Goal: Information Seeking & Learning: Learn about a topic

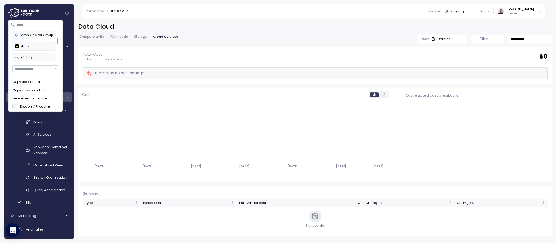
scroll to position [35, 0]
click at [41, 26] on input at bounding box center [36, 24] width 52 height 7
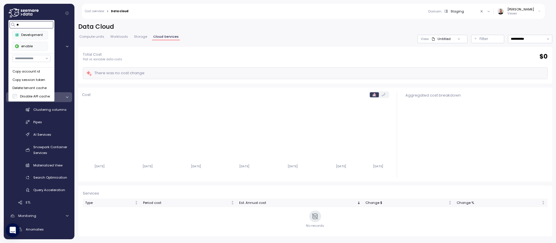
scroll to position [0, 0]
click at [41, 34] on div "enable" at bounding box center [30, 34] width 30 height 5
type input "***"
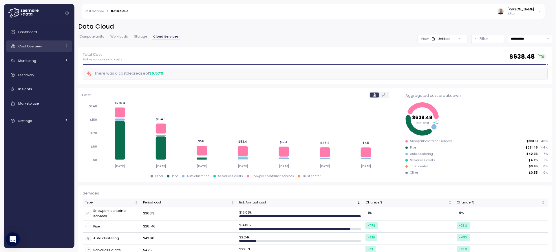
click at [37, 49] on link "Cost Overview" at bounding box center [39, 47] width 66 height 12
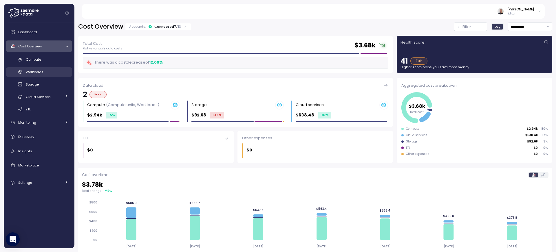
click at [36, 73] on span "Workloads" at bounding box center [35, 72] width 18 height 5
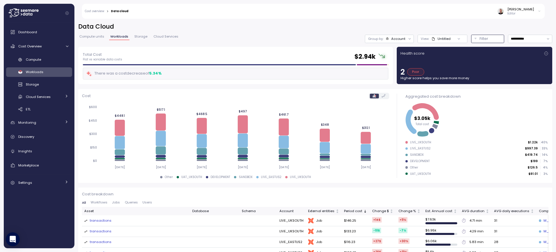
click at [480, 40] on p "Filter" at bounding box center [483, 39] width 9 height 6
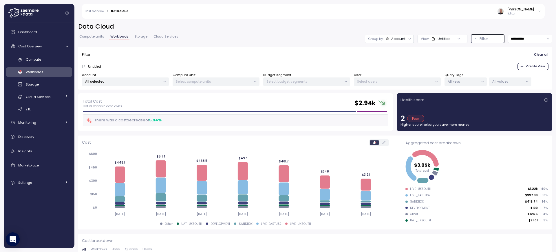
click at [478, 81] on p "All keys" at bounding box center [462, 81] width 31 height 5
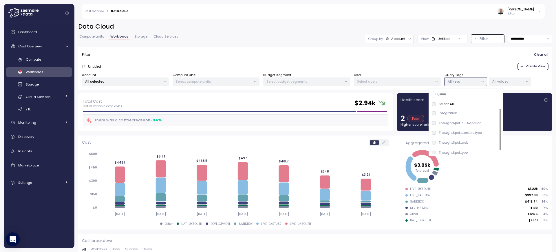
click at [461, 95] on input at bounding box center [464, 94] width 65 height 7
type input "****"
click at [511, 84] on p "All values" at bounding box center [507, 81] width 31 height 5
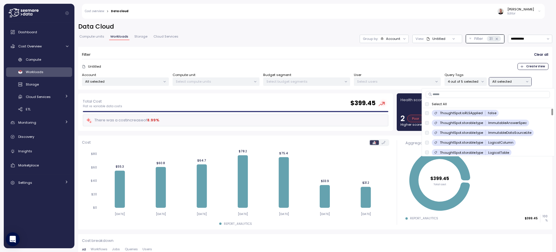
click at [276, 53] on div "Filter Clear all" at bounding box center [315, 55] width 466 height 8
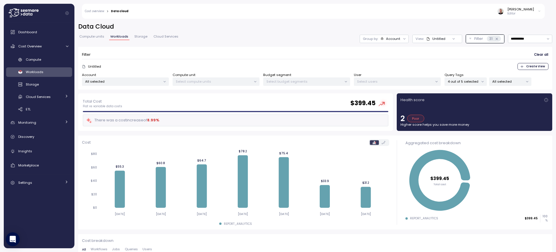
click at [393, 40] on div "Account" at bounding box center [393, 38] width 14 height 5
click at [383, 61] on p "Tags" at bounding box center [382, 61] width 8 height 5
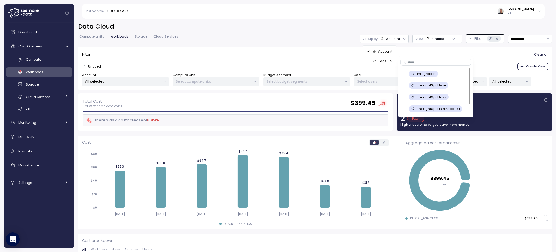
click at [432, 98] on p "ThoughtSpot.task" at bounding box center [431, 97] width 29 height 5
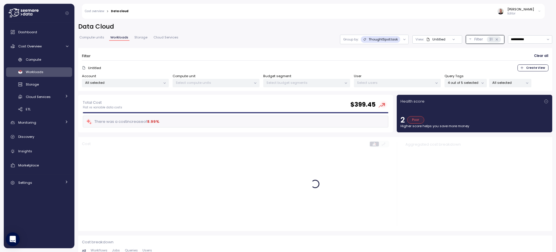
scroll to position [35, 0]
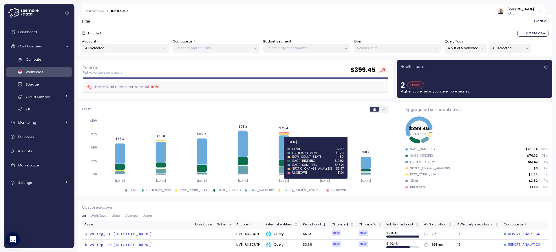
click at [283, 146] on icon at bounding box center [283, 147] width 10 height 24
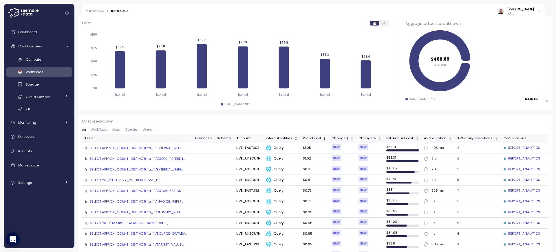
scroll to position [139, 0]
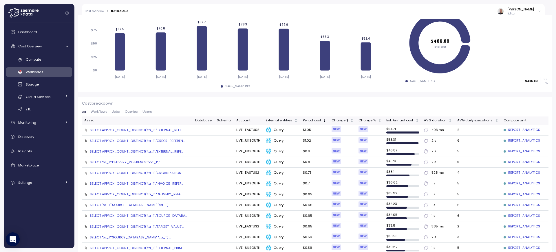
click at [136, 139] on div "SELECT APPROX_COUNT_DISTINCT("ta_1"."ORDER_REFEREN..." at bounding box center [137, 141] width 95 height 5
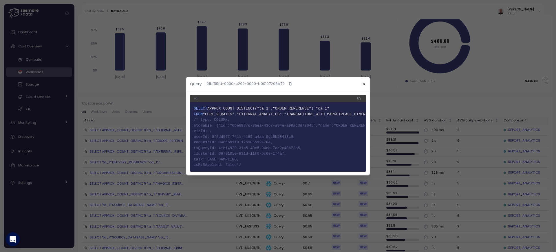
drag, startPoint x: 195, startPoint y: 118, endPoint x: 256, endPoint y: 162, distance: 75.1
click at [256, 162] on code "1 SELECT APPROX_COUNT_DISTINCT("ta_1"."ORDER_REFERENCE") "ca_1" 2 FROM "CORE_RE…" at bounding box center [278, 137] width 168 height 62
click at [143, 148] on div at bounding box center [278, 126] width 556 height 252
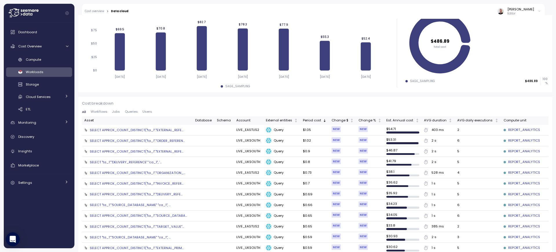
click at [141, 142] on div "SELECT APPROX_COUNT_DISTINCT("ta_1"."ORDER_REFEREN..." at bounding box center [137, 141] width 95 height 5
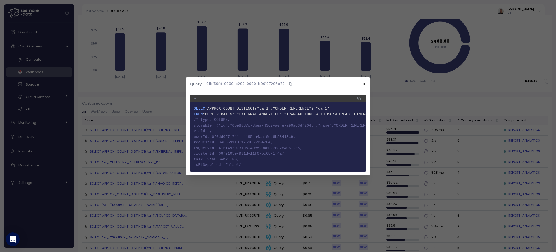
drag, startPoint x: 194, startPoint y: 118, endPoint x: 267, endPoint y: 164, distance: 87.1
click at [267, 164] on code "1 SELECT APPROX_COUNT_DISTINCT("ta_1"."ORDER_REFERENCE") "ca_1" 2 FROM "CORE_RE…" at bounding box center [278, 137] width 168 height 62
click at [163, 107] on div at bounding box center [278, 126] width 556 height 252
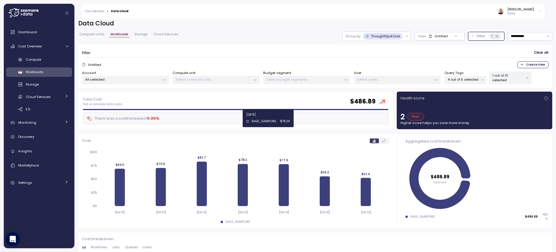
scroll to position [0, 0]
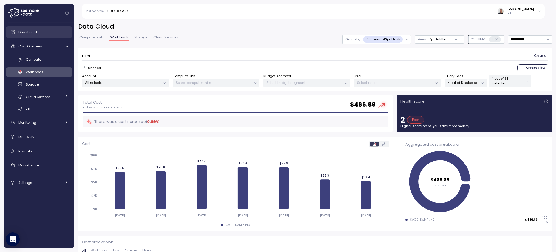
click at [41, 33] on div "Dashboard" at bounding box center [43, 32] width 50 height 6
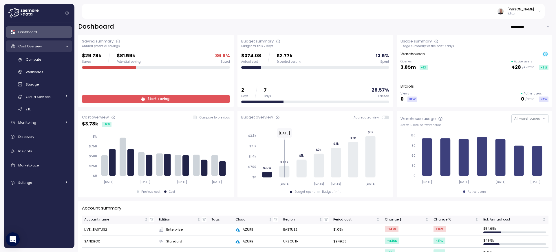
click at [65, 47] on icon at bounding box center [67, 47] width 4 height 4
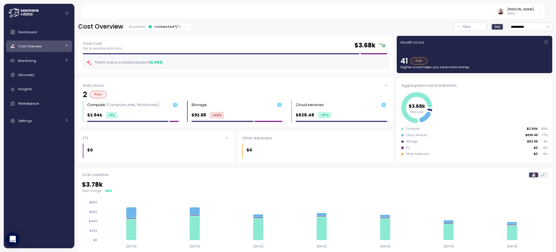
click at [65, 47] on icon at bounding box center [67, 46] width 4 height 4
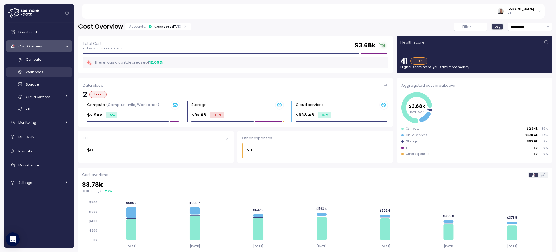
click at [38, 72] on span "Workloads" at bounding box center [35, 72] width 18 height 5
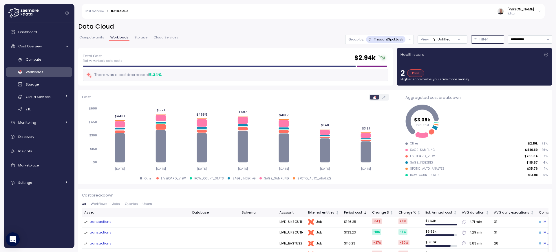
click at [472, 37] on button "Filter" at bounding box center [487, 39] width 33 height 8
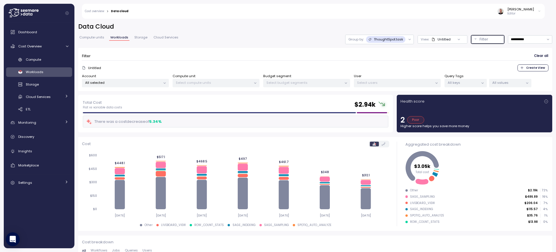
click at [463, 82] on p "All keys" at bounding box center [462, 82] width 31 height 5
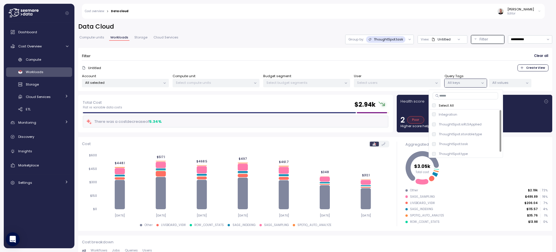
click at [457, 96] on input at bounding box center [464, 95] width 65 height 7
type input "****"
click at [491, 135] on span "only" at bounding box center [492, 134] width 7 height 6
click at [508, 81] on p "All values" at bounding box center [507, 82] width 31 height 5
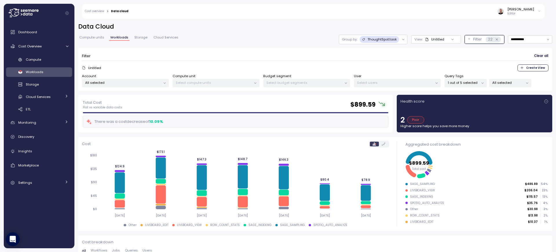
click at [450, 39] on div at bounding box center [452, 40] width 16 height 8
click at [451, 39] on icon at bounding box center [452, 39] width 2 height 1
click at [489, 38] on div "22" at bounding box center [492, 39] width 15 height 6
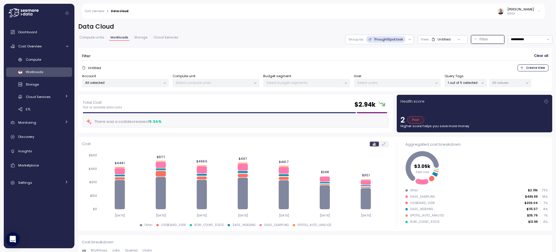
click at [407, 40] on icon at bounding box center [409, 40] width 4 height 4
click at [36, 33] on span "Dashboard" at bounding box center [27, 32] width 19 height 5
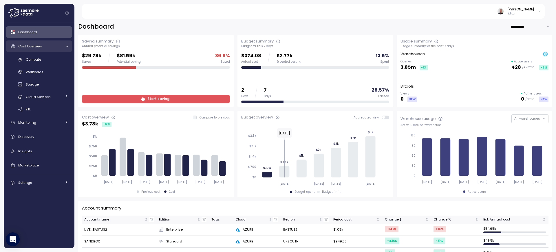
click at [67, 47] on icon at bounding box center [67, 47] width 4 height 4
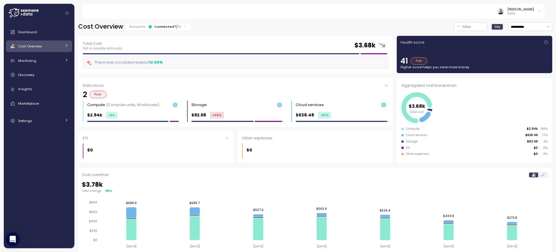
click at [67, 47] on icon at bounding box center [67, 46] width 4 height 4
click at [45, 74] on div "Workloads" at bounding box center [47, 72] width 43 height 6
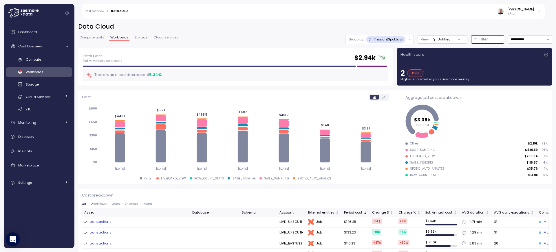
click at [487, 40] on div "Filter" at bounding box center [489, 39] width 21 height 6
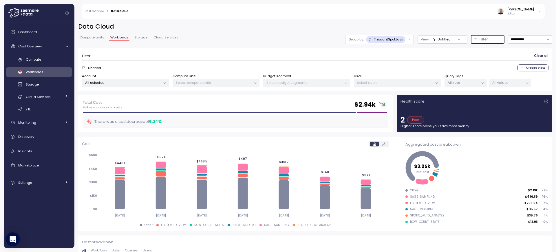
click at [466, 84] on p "All keys" at bounding box center [462, 82] width 31 height 5
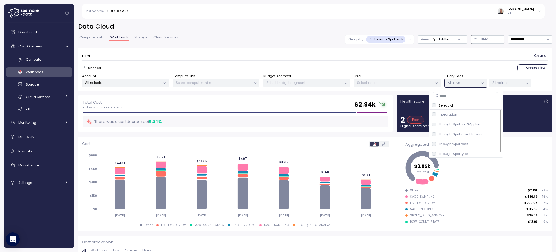
click at [458, 98] on input at bounding box center [464, 95] width 65 height 7
type input "****"
click at [29, 32] on span "Dashboard" at bounding box center [27, 32] width 19 height 5
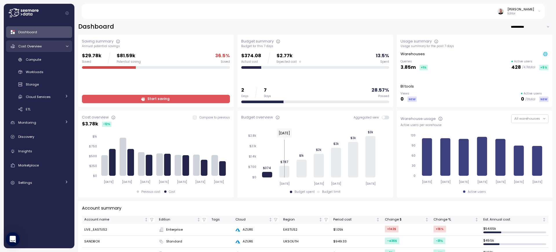
click at [68, 47] on icon at bounding box center [67, 47] width 4 height 4
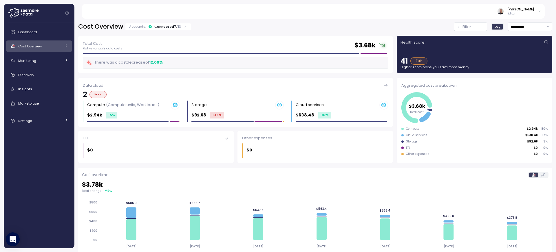
click at [68, 47] on link "Cost Overview" at bounding box center [39, 47] width 66 height 12
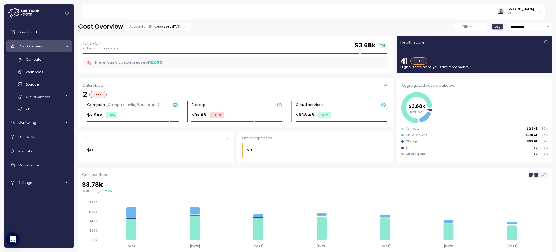
click at [65, 45] on icon at bounding box center [67, 47] width 4 height 4
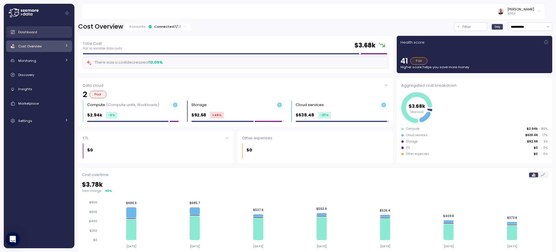
click at [34, 30] on span "Dashboard" at bounding box center [27, 32] width 19 height 5
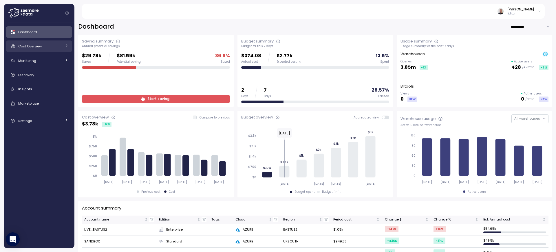
click at [63, 49] on link "Cost Overview" at bounding box center [39, 47] width 66 height 12
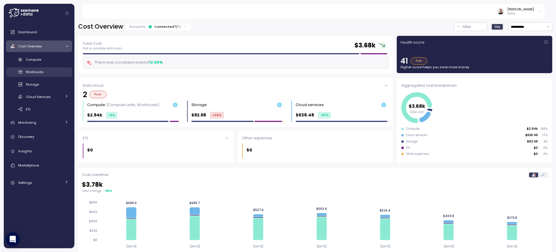
click at [45, 72] on div "Workloads" at bounding box center [47, 72] width 43 height 6
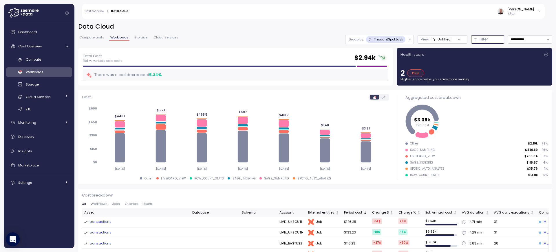
click at [481, 41] on p "Filter" at bounding box center [483, 39] width 9 height 6
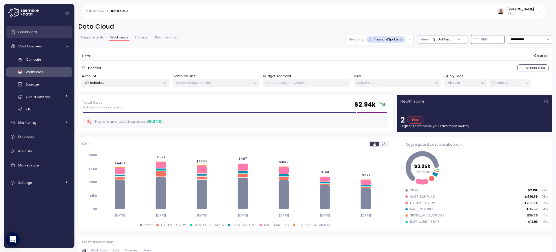
click at [33, 33] on span "Dashboard" at bounding box center [27, 32] width 19 height 5
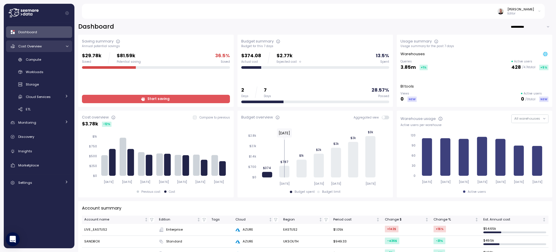
click at [64, 46] on div at bounding box center [66, 47] width 6 height 4
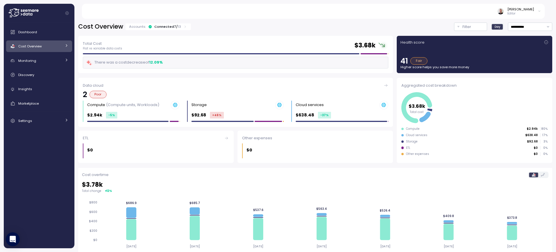
click at [69, 48] on link "Cost Overview" at bounding box center [39, 47] width 66 height 12
click at [41, 75] on link "Workloads" at bounding box center [39, 72] width 66 height 10
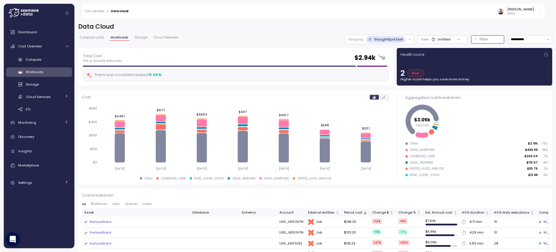
click at [487, 39] on div "Filter" at bounding box center [489, 39] width 21 height 6
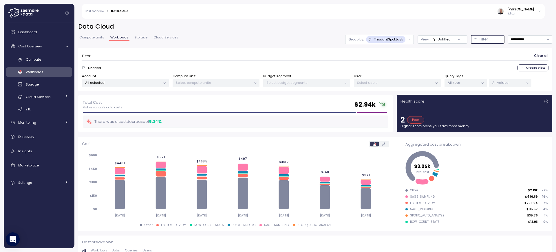
click at [477, 82] on p "All keys" at bounding box center [462, 82] width 31 height 5
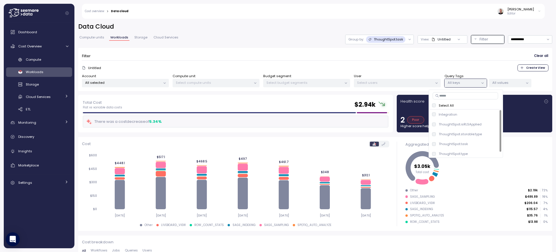
click at [464, 98] on input at bounding box center [464, 95] width 65 height 7
type input "****"
click at [459, 134] on p "ThoughtSpot.task" at bounding box center [452, 134] width 29 height 5
click at [511, 82] on p "All values" at bounding box center [507, 82] width 31 height 5
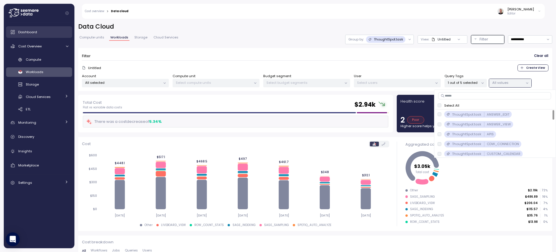
click at [32, 33] on span "Dashboard" at bounding box center [27, 32] width 19 height 5
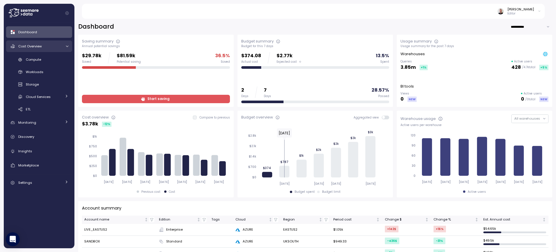
click at [65, 46] on icon at bounding box center [67, 47] width 4 height 4
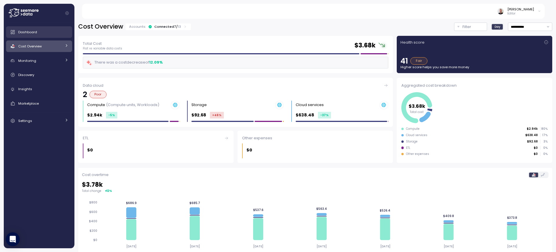
click at [28, 34] on span "Dashboard" at bounding box center [27, 32] width 19 height 5
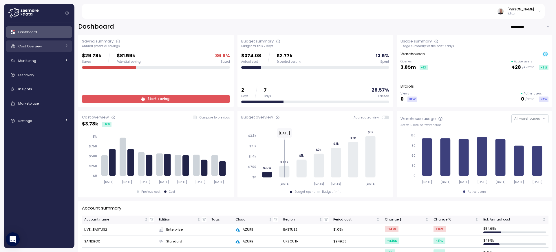
click at [55, 46] on div "Cost Overview" at bounding box center [39, 46] width 43 height 6
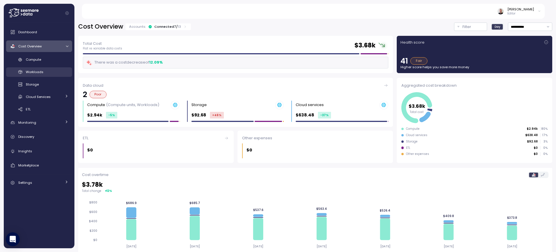
click at [44, 71] on div "Workloads" at bounding box center [47, 72] width 43 height 6
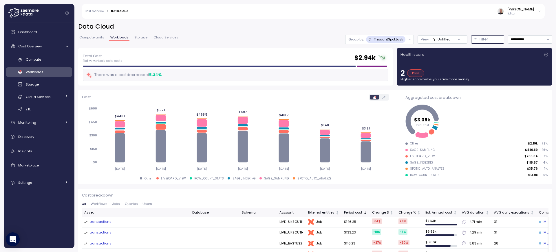
click at [483, 40] on div "Filter" at bounding box center [489, 39] width 21 height 6
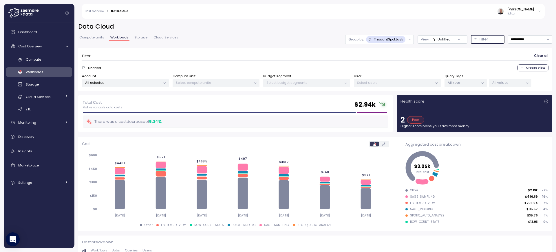
click at [462, 83] on p "All keys" at bounding box center [462, 82] width 31 height 5
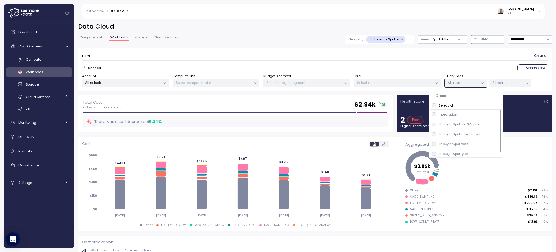
click at [455, 98] on input at bounding box center [464, 95] width 65 height 7
click at [464, 135] on p "ThoughtSpot.task" at bounding box center [452, 134] width 29 height 5
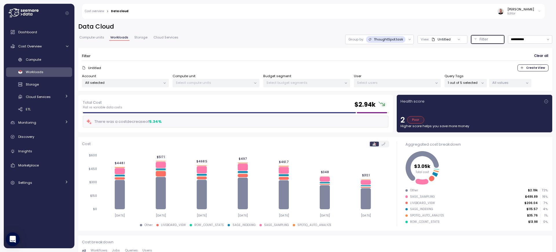
click at [484, 37] on div "Filter" at bounding box center [489, 39] width 21 height 6
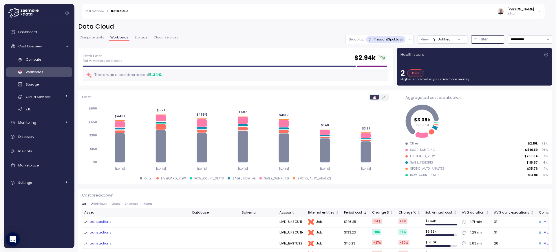
click at [479, 38] on p "Filter" at bounding box center [483, 39] width 9 height 6
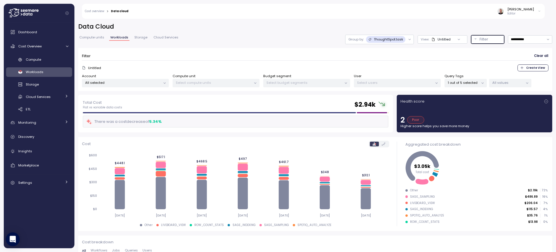
click at [484, 38] on div "Filter" at bounding box center [489, 39] width 21 height 6
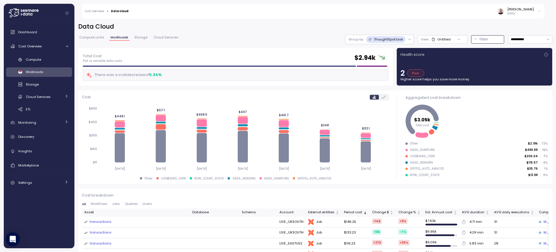
click at [479, 38] on p "Filter" at bounding box center [483, 39] width 9 height 6
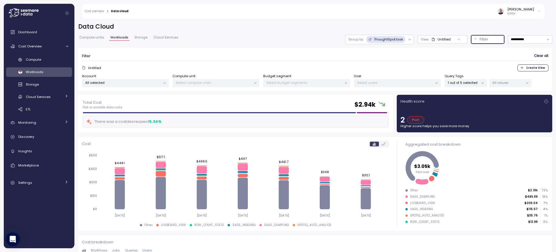
click at [475, 82] on p "1 out of 5 selected" at bounding box center [462, 82] width 31 height 5
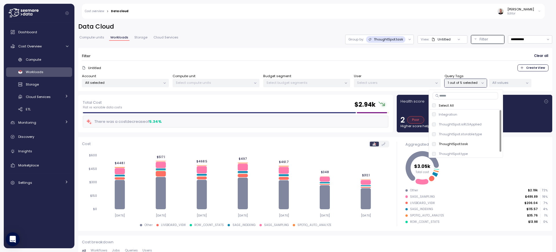
click at [458, 95] on input at bounding box center [464, 95] width 65 height 7
click at [495, 134] on span "only" at bounding box center [492, 134] width 7 height 6
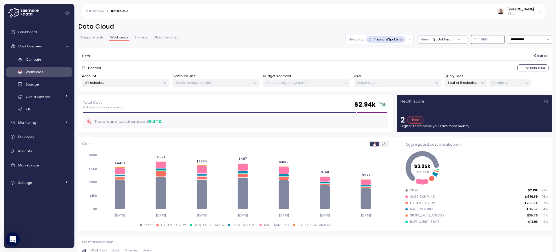
click at [483, 65] on div "Untitled Create View" at bounding box center [315, 68] width 466 height 7
click at [479, 37] on p "Filter" at bounding box center [483, 39] width 9 height 6
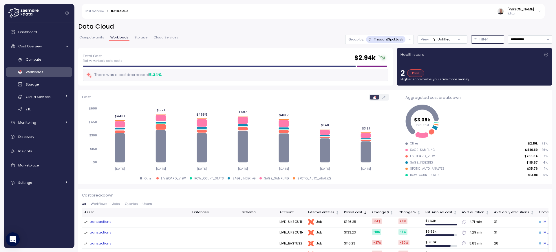
click at [479, 37] on p "Filter" at bounding box center [483, 39] width 9 height 6
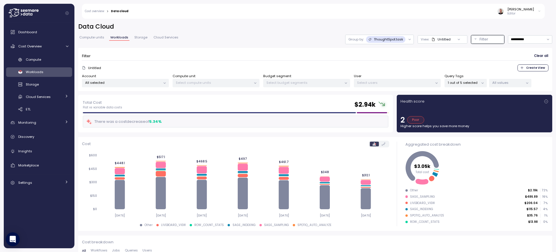
click at [478, 23] on h2 "Data Cloud" at bounding box center [315, 27] width 474 height 8
click at [479, 39] on p "Filter" at bounding box center [483, 39] width 9 height 6
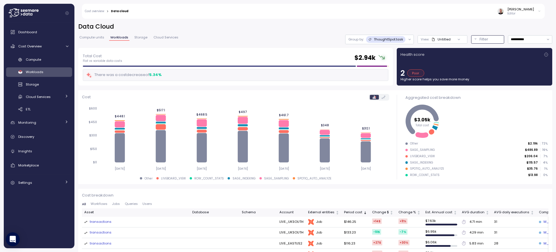
click at [479, 39] on p "Filter" at bounding box center [483, 39] width 9 height 6
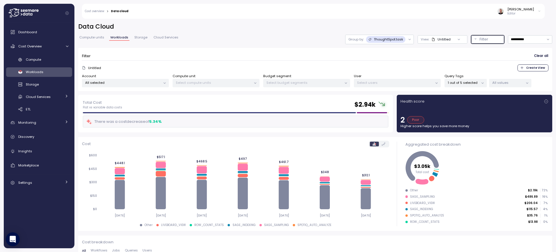
click at [471, 81] on p "1 out of 5 selected" at bounding box center [462, 82] width 31 height 5
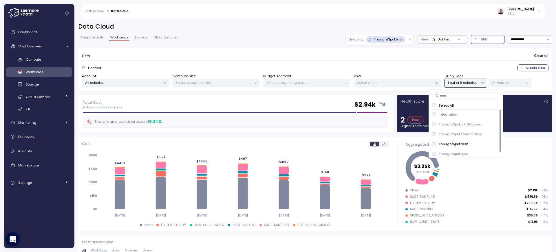
click at [481, 29] on h2 "Data Cloud" at bounding box center [315, 27] width 474 height 8
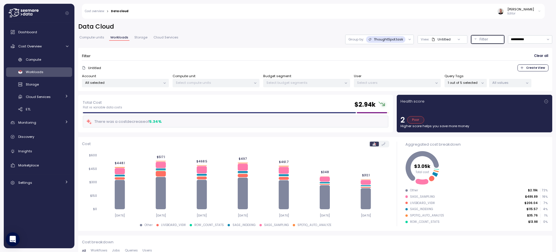
click at [479, 39] on p "Filter" at bounding box center [483, 39] width 9 height 6
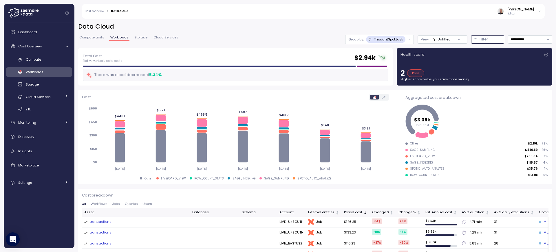
click at [479, 39] on p "Filter" at bounding box center [483, 39] width 9 height 6
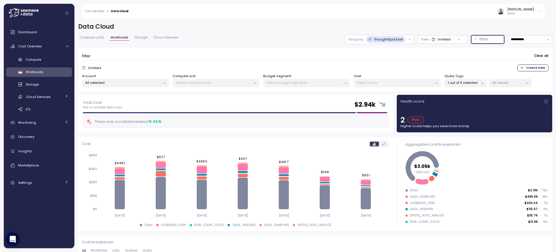
click at [475, 84] on p "1 out of 5 selected" at bounding box center [462, 82] width 31 height 5
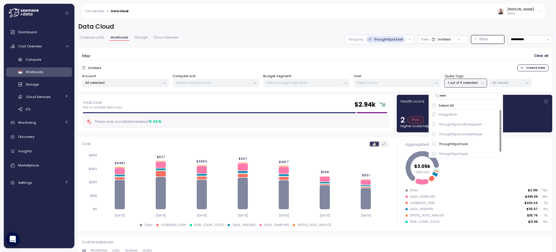
click at [483, 69] on div "Untitled Create View" at bounding box center [315, 68] width 466 height 7
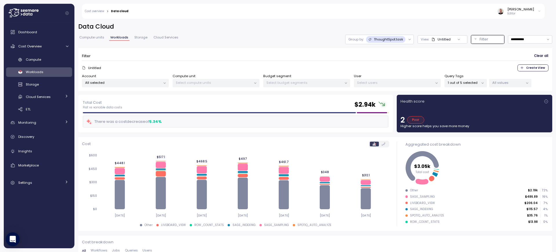
click at [474, 82] on p "1 out of 5 selected" at bounding box center [462, 82] width 31 height 5
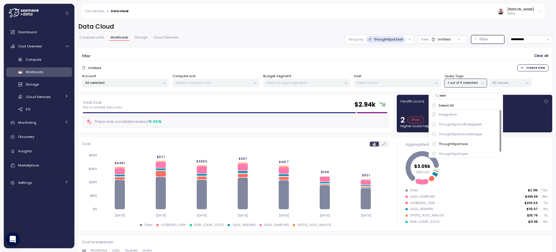
click at [455, 93] on input at bounding box center [464, 95] width 65 height 7
type input "****"
click at [492, 135] on span "only" at bounding box center [492, 134] width 7 height 6
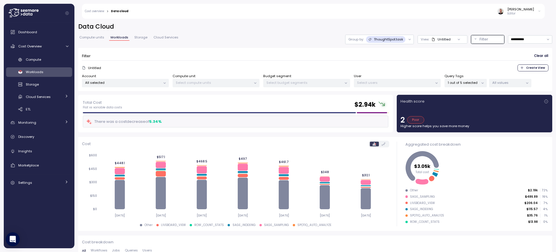
click at [516, 84] on p "All values" at bounding box center [507, 82] width 31 height 5
click at [485, 69] on div "Untitled Create View" at bounding box center [315, 68] width 466 height 7
click at [510, 84] on p "All values" at bounding box center [507, 82] width 31 height 5
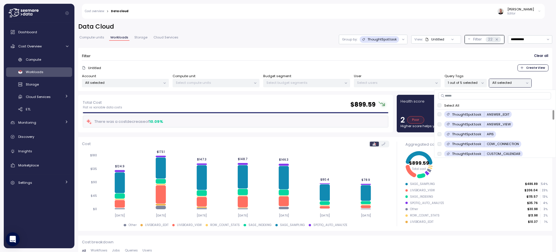
click at [464, 69] on div "Untitled Create View" at bounding box center [315, 68] width 466 height 7
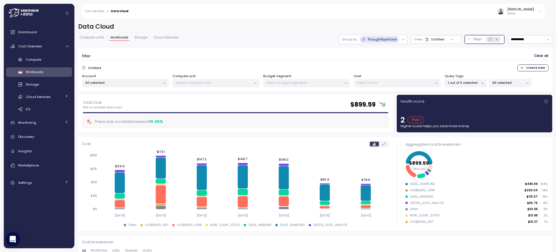
click at [477, 85] on p "1 out of 5 selected" at bounding box center [462, 82] width 31 height 5
click at [467, 58] on div "Filter Clear all" at bounding box center [315, 56] width 466 height 8
click at [495, 41] on icon at bounding box center [497, 40] width 4 height 4
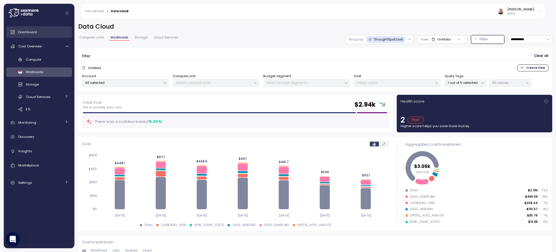
click at [34, 31] on span "Dashboard" at bounding box center [27, 32] width 19 height 5
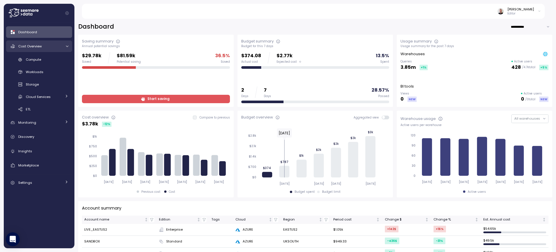
click at [66, 47] on icon at bounding box center [67, 47] width 4 height 4
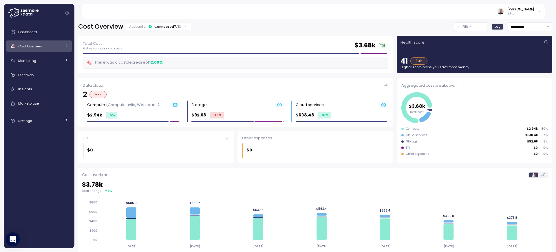
click at [68, 47] on icon at bounding box center [67, 46] width 4 height 4
click at [38, 72] on span "Workloads" at bounding box center [35, 72] width 18 height 5
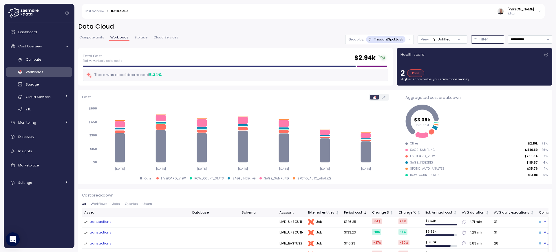
click at [479, 42] on p "Filter" at bounding box center [483, 39] width 9 height 6
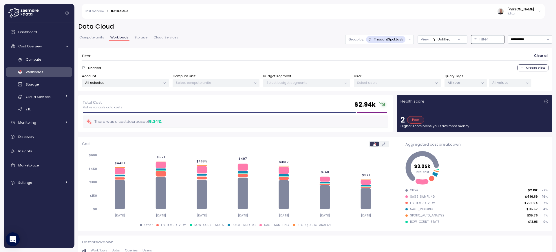
click at [483, 84] on icon at bounding box center [482, 83] width 4 height 4
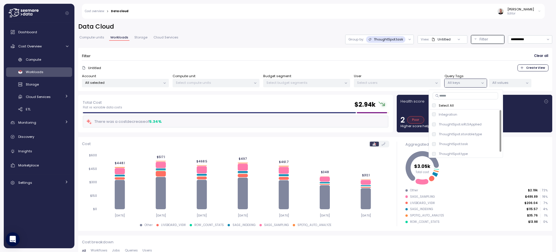
click at [462, 98] on input at bounding box center [464, 95] width 65 height 7
type input "****"
click at [490, 133] on span "only" at bounding box center [492, 134] width 7 height 6
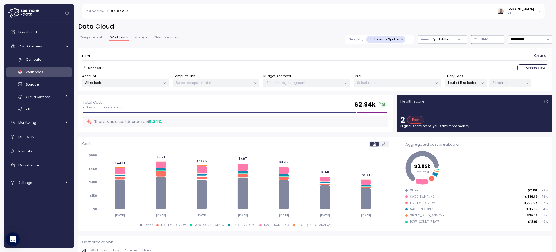
click at [508, 82] on p "All values" at bounding box center [507, 82] width 31 height 5
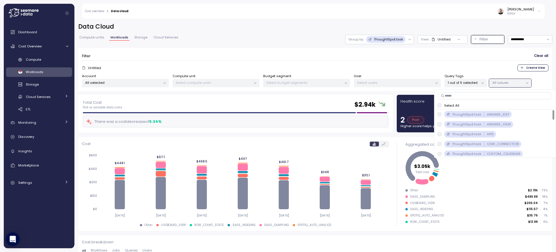
click at [452, 104] on p "Select All" at bounding box center [451, 105] width 15 height 5
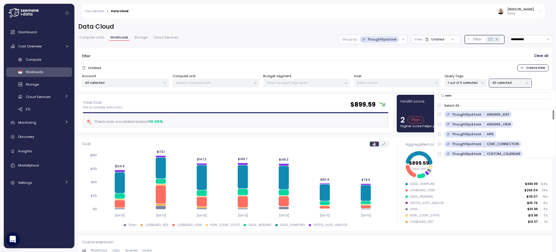
click at [534, 59] on span "Clear all" at bounding box center [541, 56] width 14 height 8
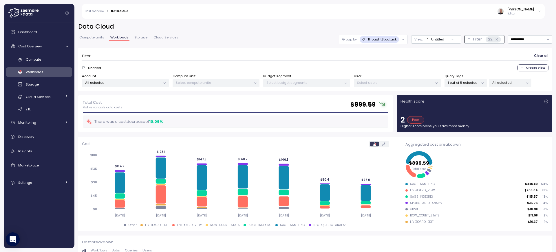
click at [536, 56] on span "Clear all" at bounding box center [541, 56] width 14 height 8
click at [535, 57] on span "Clear all" at bounding box center [541, 56] width 14 height 8
click at [473, 85] on p "1 out of 5 selected" at bounding box center [462, 82] width 31 height 5
click at [504, 79] on p "22 out of 32 selected" at bounding box center [507, 81] width 31 height 10
click at [467, 84] on p "All keys" at bounding box center [462, 82] width 31 height 5
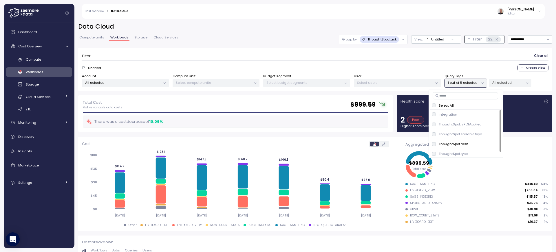
click at [436, 104] on div "Select All" at bounding box center [465, 105] width 67 height 5
click at [511, 80] on p "22 out of 32 selected" at bounding box center [507, 81] width 31 height 10
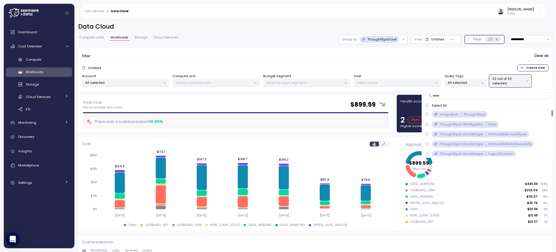
click at [429, 106] on div "Select All" at bounding box center [488, 105] width 126 height 5
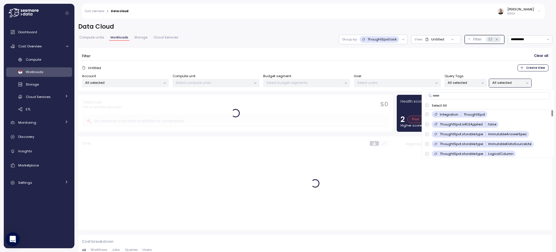
click at [375, 40] on p "ThoughtSpot.task" at bounding box center [381, 39] width 29 height 5
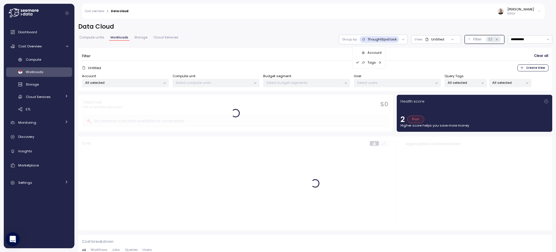
click at [374, 63] on p "Tags" at bounding box center [371, 62] width 8 height 5
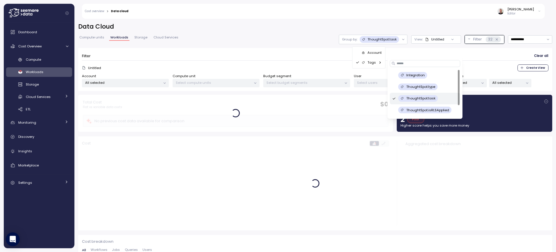
click at [395, 100] on icon at bounding box center [394, 98] width 4 height 7
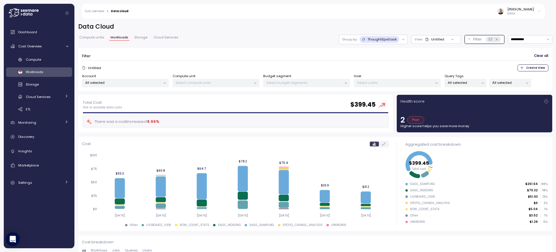
click at [399, 39] on div at bounding box center [403, 39] width 8 height 9
click at [389, 40] on p "ThoughtSpot.task" at bounding box center [381, 39] width 29 height 5
click at [375, 61] on p "Tags" at bounding box center [371, 62] width 8 height 5
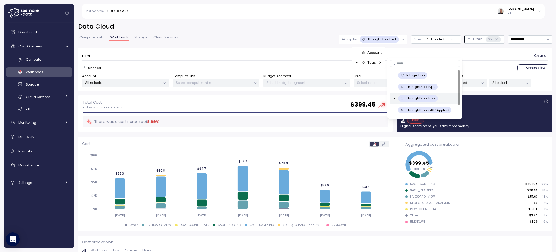
click at [394, 100] on icon at bounding box center [394, 98] width 4 height 7
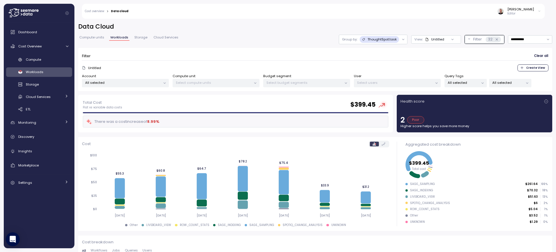
click at [401, 41] on icon at bounding box center [403, 40] width 4 height 4
click at [495, 41] on icon at bounding box center [497, 40] width 4 height 4
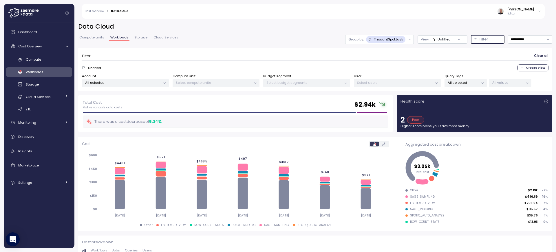
click at [376, 40] on p "ThoughtSpot.task" at bounding box center [388, 39] width 29 height 5
click at [384, 63] on icon at bounding box center [386, 63] width 4 height 4
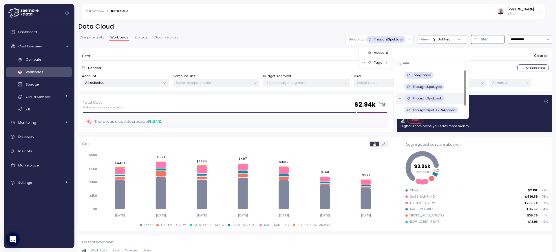
scroll to position [11, 0]
click at [401, 88] on icon at bounding box center [400, 87] width 4 height 7
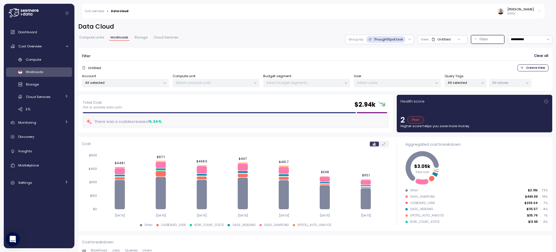
click at [350, 40] on p "Group by:" at bounding box center [355, 39] width 15 height 5
click at [381, 55] on p "Account" at bounding box center [381, 52] width 14 height 5
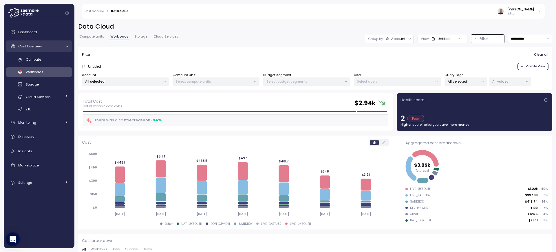
click at [68, 46] on icon at bounding box center [67, 47] width 4 height 4
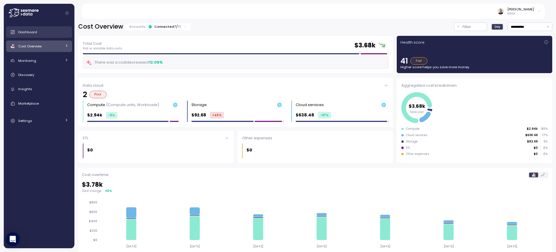
click at [37, 34] on div "Dashboard" at bounding box center [43, 32] width 50 height 6
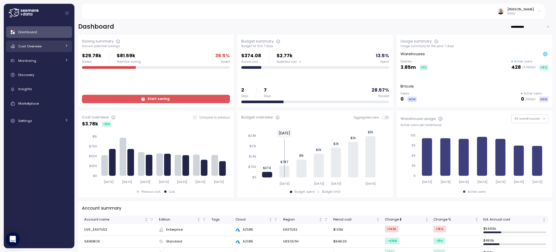
click at [67, 46] on icon at bounding box center [67, 46] width 4 height 4
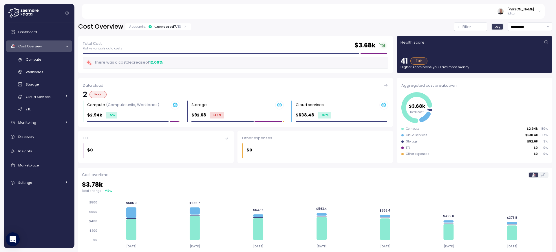
click at [68, 47] on icon at bounding box center [67, 47] width 4 height 4
click at [66, 47] on icon at bounding box center [67, 46] width 4 height 4
click at [67, 47] on icon at bounding box center [67, 47] width 4 height 4
click at [67, 47] on icon at bounding box center [67, 46] width 4 height 4
click at [67, 47] on icon at bounding box center [67, 47] width 4 height 4
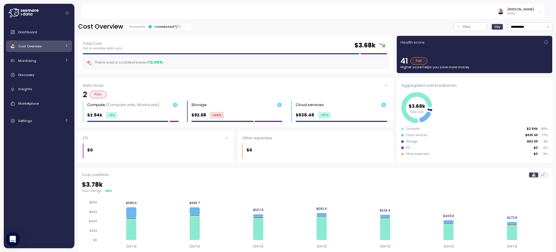
click at [67, 46] on icon at bounding box center [67, 46] width 4 height 4
click at [42, 74] on span "Workloads" at bounding box center [35, 72] width 18 height 5
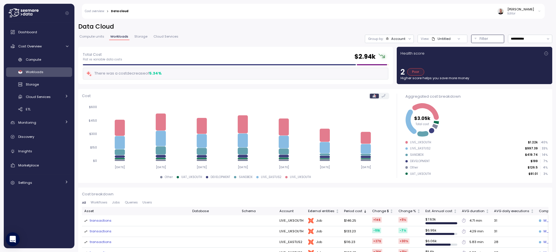
click at [479, 41] on p "Filter" at bounding box center [483, 39] width 9 height 6
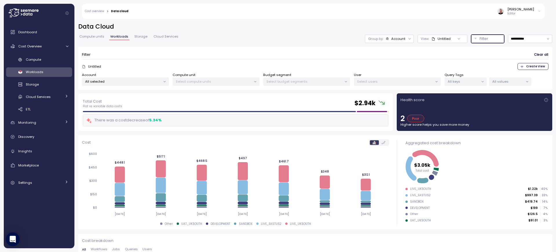
click at [458, 83] on p "All keys" at bounding box center [462, 81] width 31 height 5
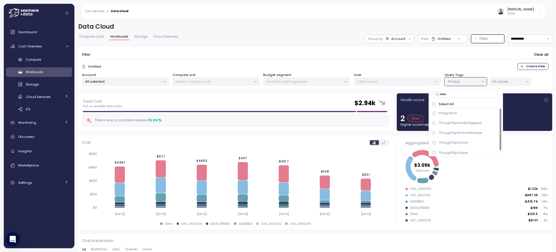
click at [454, 93] on input at bounding box center [464, 94] width 65 height 7
click at [491, 133] on span "only" at bounding box center [492, 133] width 7 height 6
click at [505, 81] on p "All values" at bounding box center [507, 81] width 31 height 5
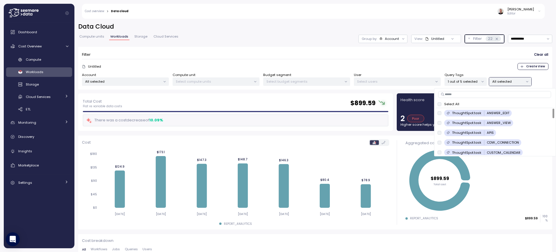
click at [495, 39] on icon at bounding box center [497, 39] width 4 height 4
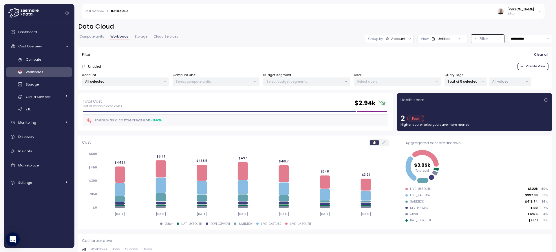
click at [483, 81] on icon at bounding box center [482, 81] width 2 height 1
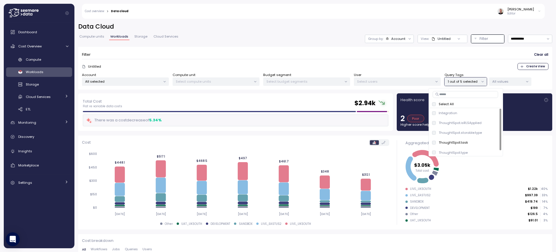
click at [453, 96] on input at bounding box center [464, 94] width 65 height 7
click at [461, 83] on p "All keys" at bounding box center [462, 81] width 31 height 5
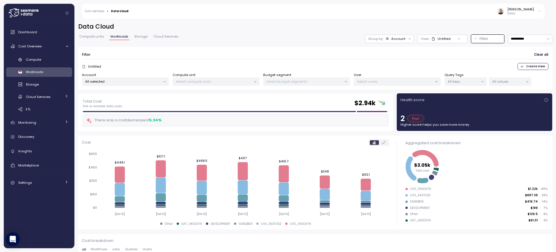
click at [484, 82] on icon at bounding box center [482, 82] width 4 height 4
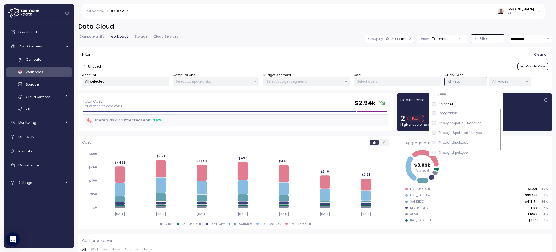
click at [453, 96] on input at bounding box center [464, 94] width 65 height 7
type input "***"
click at [492, 133] on span "only" at bounding box center [492, 133] width 7 height 6
click at [499, 82] on p "All values" at bounding box center [507, 81] width 31 height 5
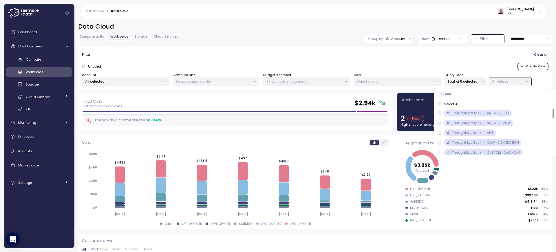
click at [450, 104] on p "Select All" at bounding box center [451, 104] width 15 height 5
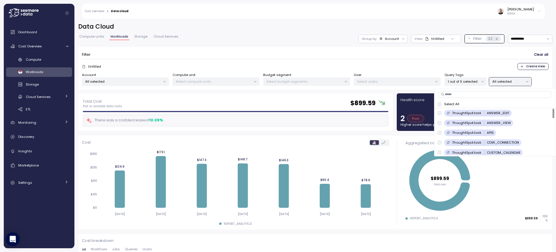
click at [391, 40] on div "Account" at bounding box center [392, 38] width 14 height 5
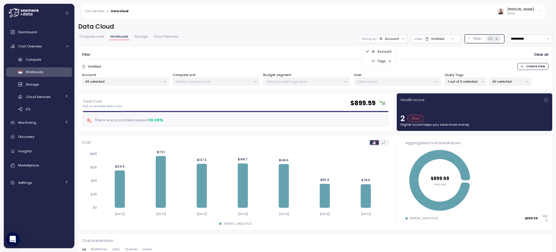
click at [388, 63] on div "Tags" at bounding box center [378, 61] width 26 height 7
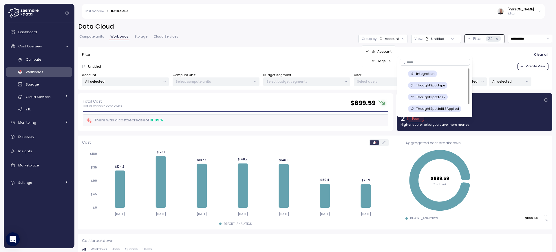
click at [393, 41] on div "Account" at bounding box center [392, 38] width 14 height 5
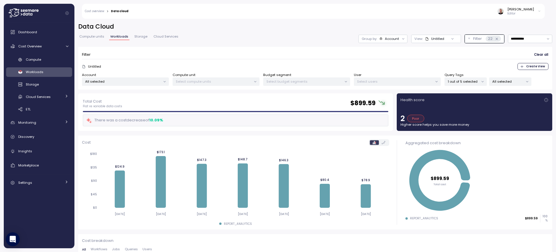
click at [401, 39] on icon at bounding box center [403, 39] width 4 height 4
click at [382, 62] on p "Tags" at bounding box center [381, 61] width 8 height 5
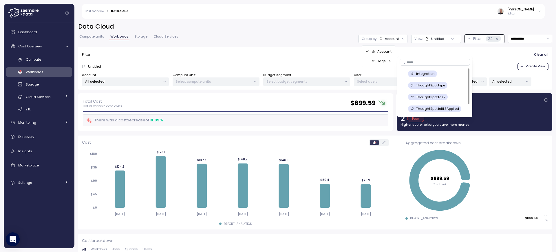
click at [436, 97] on p "ThoughtSpot.task" at bounding box center [430, 97] width 29 height 5
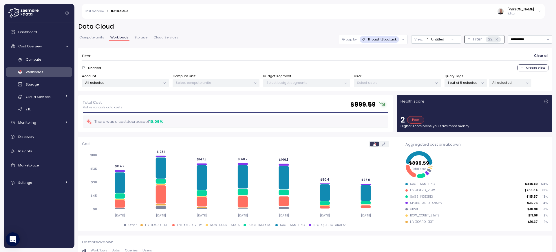
click at [385, 41] on p "ThoughtSpot.task" at bounding box center [381, 39] width 29 height 5
click at [377, 49] on div "Account" at bounding box center [368, 53] width 31 height 10
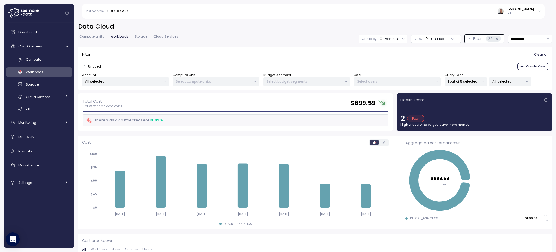
click at [467, 80] on p "1 out of 5 selected" at bounding box center [462, 81] width 31 height 5
click at [471, 67] on div "Untitled Create View" at bounding box center [315, 66] width 466 height 7
click at [401, 39] on div at bounding box center [403, 39] width 8 height 8
click at [399, 39] on div at bounding box center [403, 39] width 8 height 8
click at [402, 39] on icon at bounding box center [403, 38] width 2 height 1
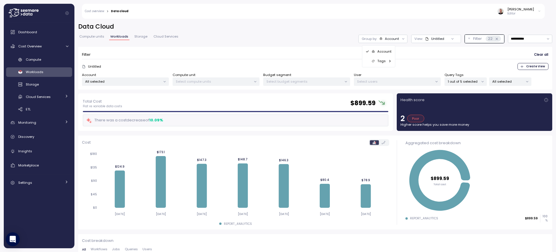
click at [384, 60] on p "Tags" at bounding box center [381, 61] width 8 height 5
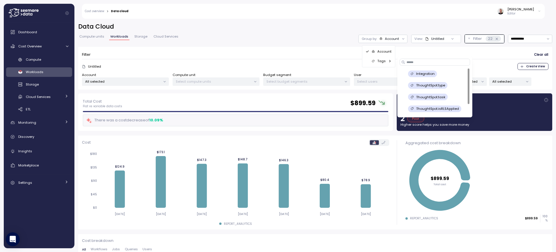
click at [440, 97] on p "ThoughtSpot.task" at bounding box center [430, 97] width 29 height 5
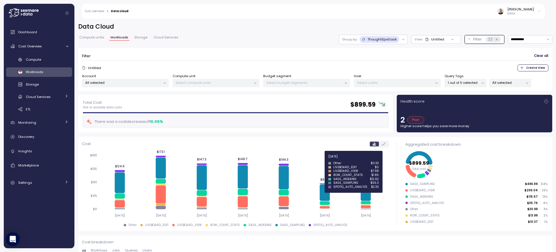
scroll to position [35, 0]
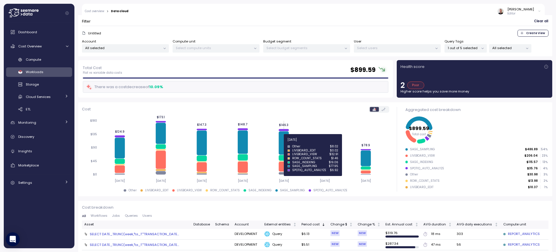
click at [286, 143] on icon at bounding box center [283, 142] width 10 height 23
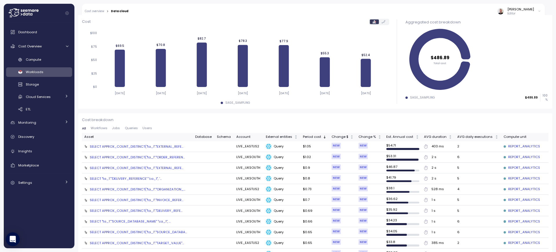
scroll to position [104, 0]
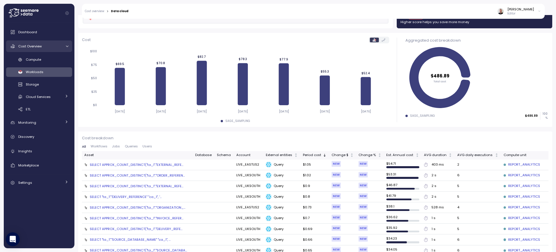
click at [36, 46] on span "Cost Overview" at bounding box center [29, 46] width 23 height 5
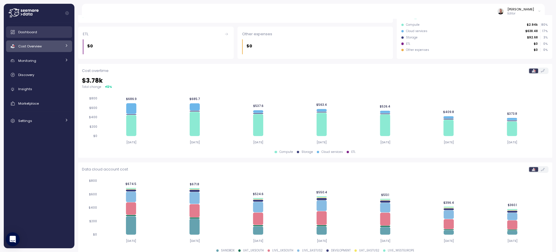
click at [33, 31] on span "Dashboard" at bounding box center [27, 32] width 19 height 5
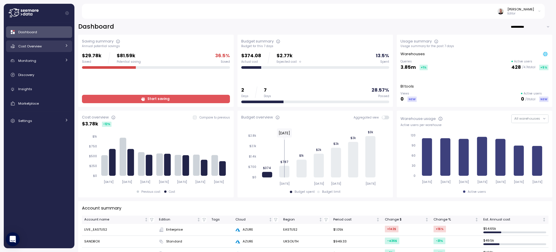
click at [38, 48] on span "Cost Overview" at bounding box center [29, 46] width 23 height 5
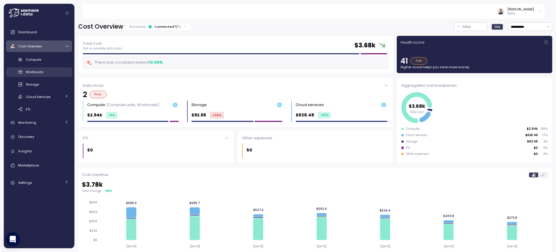
click at [36, 71] on span "Workloads" at bounding box center [35, 72] width 18 height 5
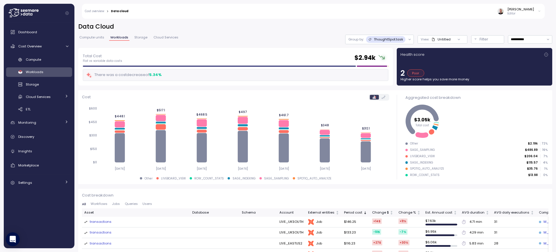
click at [407, 38] on icon at bounding box center [409, 40] width 4 height 4
click at [381, 49] on div "Account" at bounding box center [375, 52] width 26 height 7
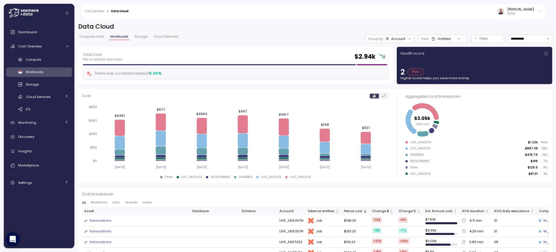
click at [33, 73] on span "Workloads" at bounding box center [35, 72] width 18 height 5
click at [32, 48] on span "Cost Overview" at bounding box center [29, 46] width 23 height 5
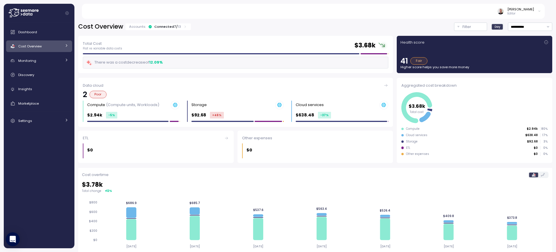
click at [66, 47] on icon at bounding box center [67, 46] width 4 height 4
click at [32, 73] on span "Workloads" at bounding box center [35, 72] width 18 height 5
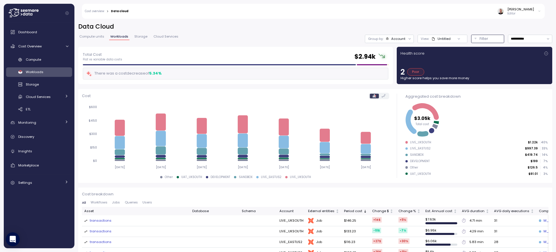
click at [479, 41] on p "Filter" at bounding box center [483, 39] width 9 height 6
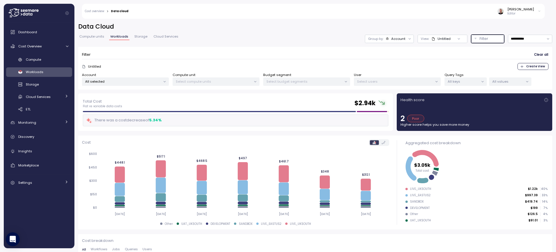
click at [475, 82] on p "All keys" at bounding box center [462, 81] width 31 height 5
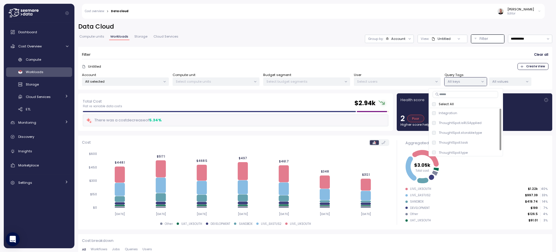
click at [462, 93] on input at bounding box center [464, 94] width 65 height 7
type input "****"
click at [493, 132] on span "only" at bounding box center [492, 133] width 7 height 6
click at [506, 81] on p "All values" at bounding box center [507, 81] width 31 height 5
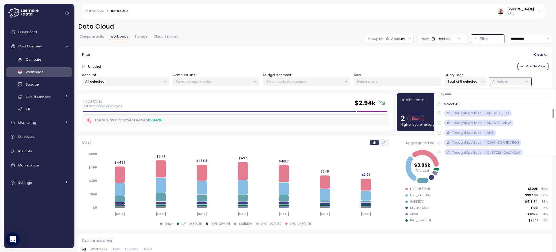
click at [449, 105] on p "Select All" at bounding box center [451, 104] width 15 height 5
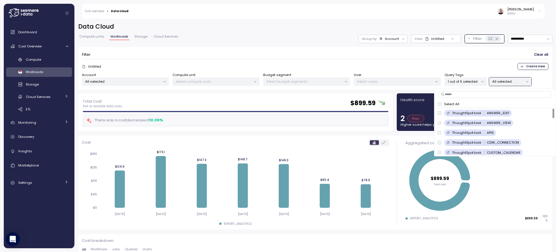
click at [394, 40] on div "Account" at bounding box center [392, 38] width 14 height 5
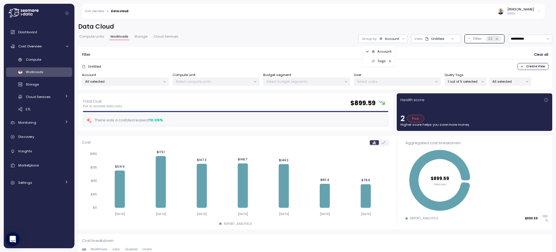
click at [385, 60] on div "Tags" at bounding box center [378, 61] width 26 height 7
click at [482, 82] on icon at bounding box center [482, 81] width 2 height 1
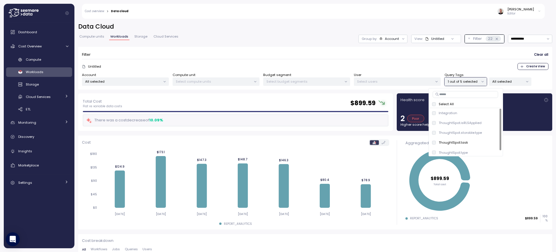
click at [512, 82] on p "All selected" at bounding box center [507, 81] width 31 height 5
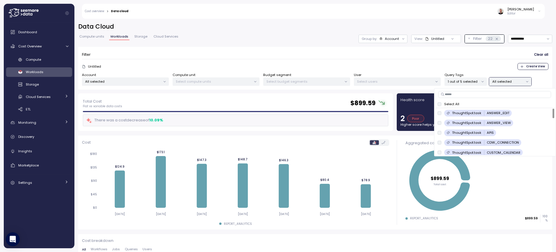
click at [401, 40] on icon at bounding box center [403, 39] width 4 height 4
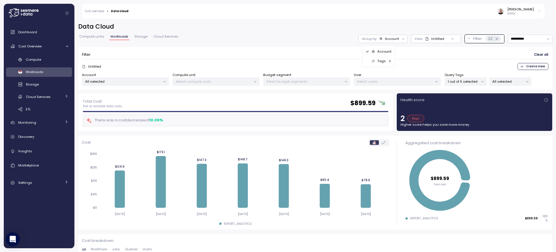
click at [385, 63] on p "Tags" at bounding box center [381, 61] width 8 height 5
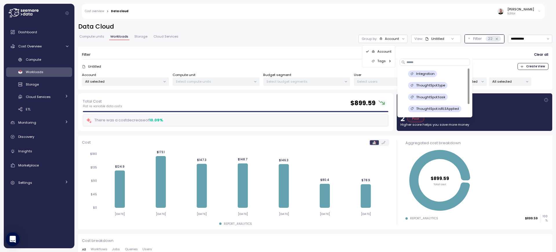
click at [424, 98] on p "ThoughtSpot.task" at bounding box center [430, 97] width 29 height 5
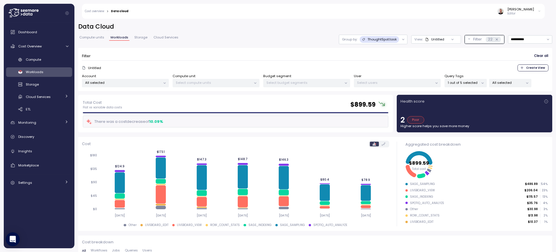
click at [401, 40] on icon at bounding box center [403, 40] width 4 height 4
click at [372, 52] on p "Account" at bounding box center [374, 52] width 14 height 5
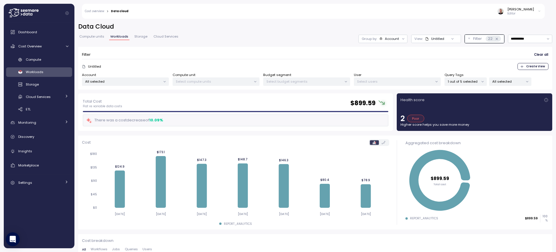
click at [519, 85] on div "All selected" at bounding box center [510, 82] width 42 height 8
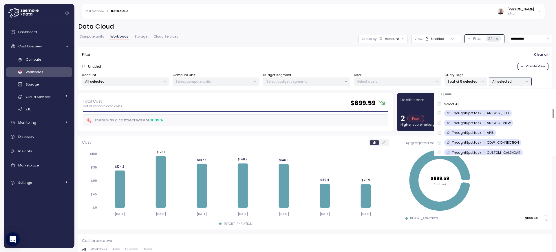
click at [401, 41] on icon at bounding box center [403, 39] width 4 height 4
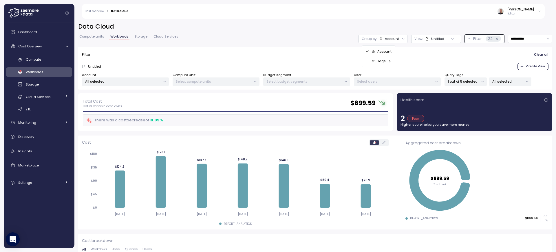
click at [388, 60] on icon at bounding box center [390, 61] width 4 height 4
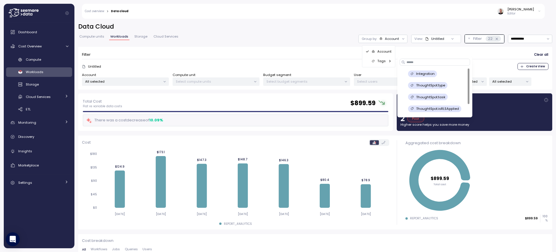
click at [506, 81] on p "All selected" at bounding box center [507, 81] width 31 height 5
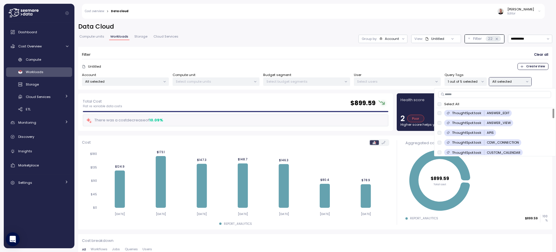
click at [394, 40] on div "Account" at bounding box center [392, 38] width 14 height 5
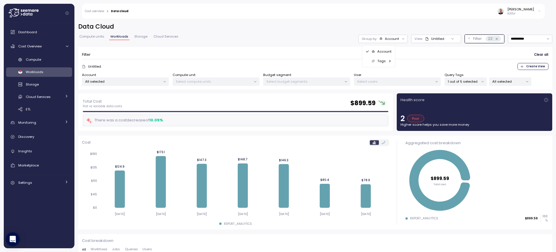
click at [383, 60] on p "Tags" at bounding box center [381, 61] width 8 height 5
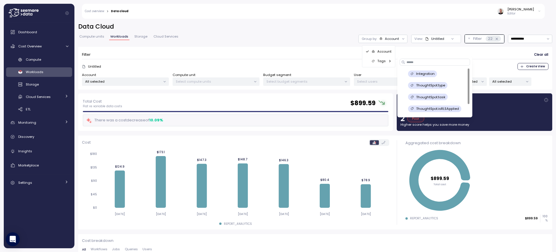
click at [504, 81] on p "All selected" at bounding box center [507, 81] width 31 height 5
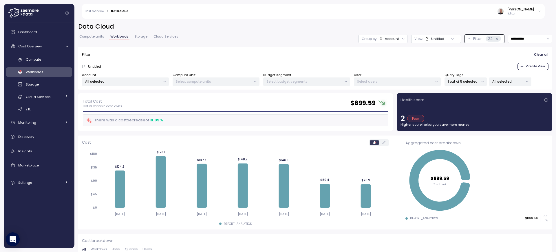
click at [399, 39] on div at bounding box center [403, 39] width 8 height 8
click at [401, 39] on icon at bounding box center [403, 39] width 4 height 4
click at [383, 64] on div "Tags" at bounding box center [375, 61] width 20 height 7
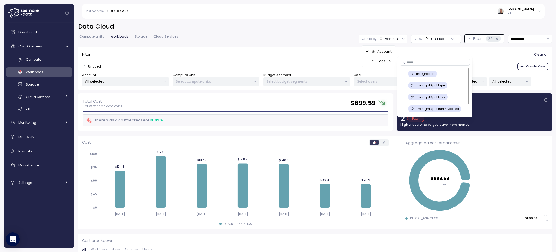
click at [431, 99] on p "ThoughtSpot.task" at bounding box center [430, 97] width 29 height 5
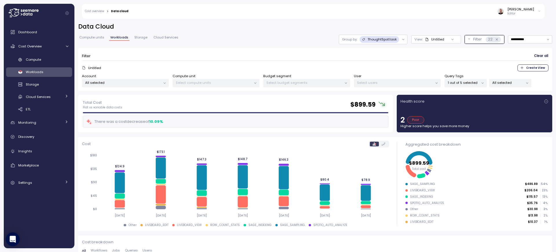
click at [391, 41] on p "ThoughtSpot.task" at bounding box center [381, 39] width 29 height 5
click at [368, 53] on p "Account" at bounding box center [374, 52] width 14 height 5
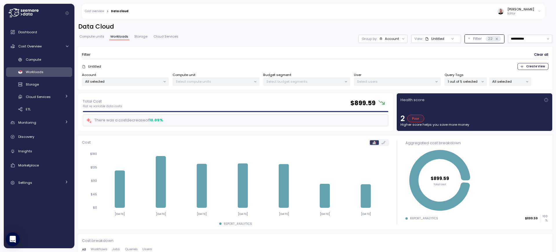
click at [515, 84] on div "All selected" at bounding box center [510, 82] width 42 height 8
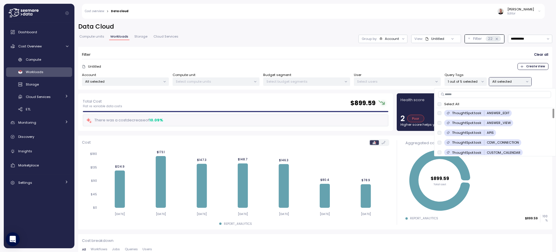
click at [401, 40] on icon at bounding box center [403, 39] width 4 height 4
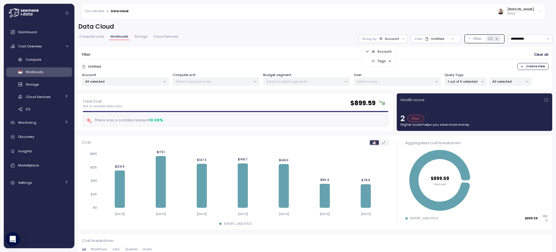
click at [384, 61] on p "Tags" at bounding box center [381, 61] width 8 height 5
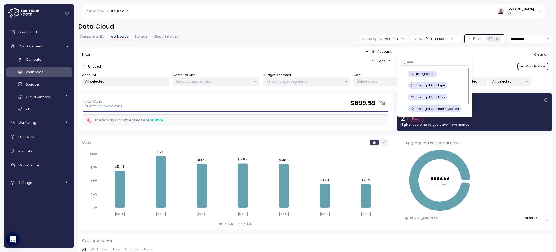
click at [511, 83] on p "All selected" at bounding box center [507, 81] width 31 height 5
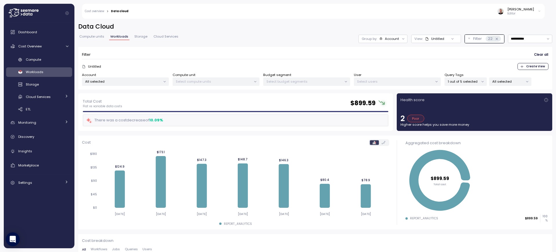
click at [401, 40] on icon at bounding box center [403, 39] width 4 height 4
click at [387, 63] on div "Tags" at bounding box center [378, 61] width 26 height 7
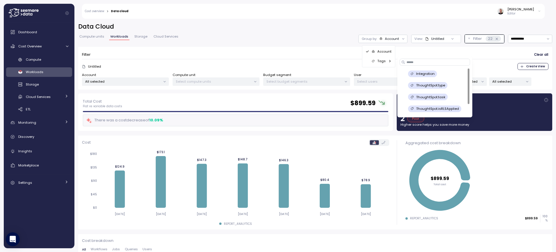
click at [423, 96] on p "ThoughtSpot.task" at bounding box center [430, 97] width 29 height 5
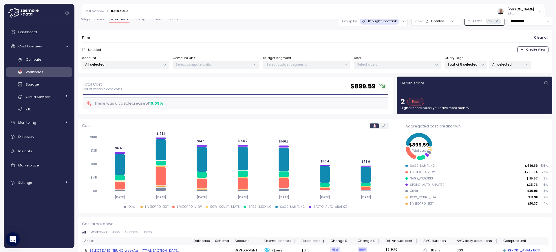
scroll to position [35, 0]
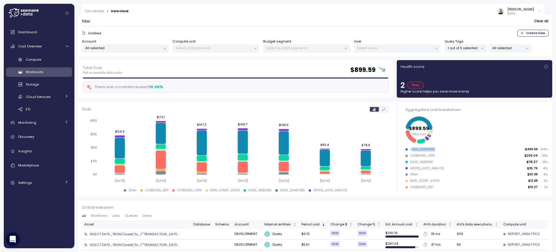
drag, startPoint x: 431, startPoint y: 149, endPoint x: 409, endPoint y: 149, distance: 22.6
click at [409, 149] on div "SAGE_SAMPLING $486.89 54 %" at bounding box center [476, 150] width 142 height 4
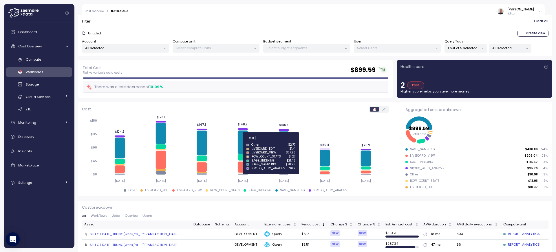
click at [240, 142] on icon at bounding box center [243, 142] width 10 height 23
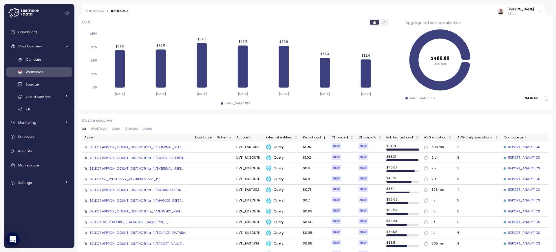
scroll to position [139, 0]
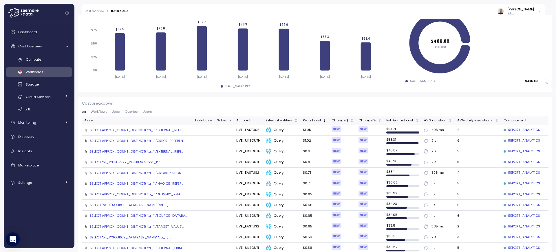
click at [134, 141] on div "SELECT APPROX_COUNT_DISTINCT("ta_1"."ORDER_REFEREN..." at bounding box center [137, 141] width 95 height 5
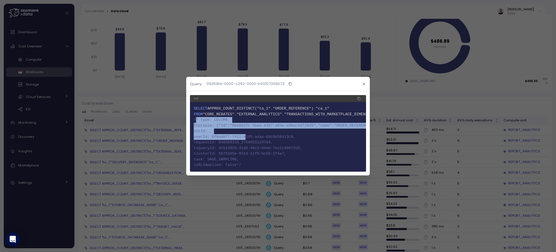
drag, startPoint x: 196, startPoint y: 117, endPoint x: 246, endPoint y: 137, distance: 53.8
click at [246, 137] on code "1 SELECT APPROX_COUNT_DISTINCT("ta_1"."ORDER_REFERENCE") "ca_1" 2 FROM "CORE_RE…" at bounding box center [278, 137] width 168 height 62
click at [243, 137] on span "6 userId: 0f0dd0f7-7411-4195-a4aa-0dc6b58413c9," at bounding box center [278, 137] width 168 height 6
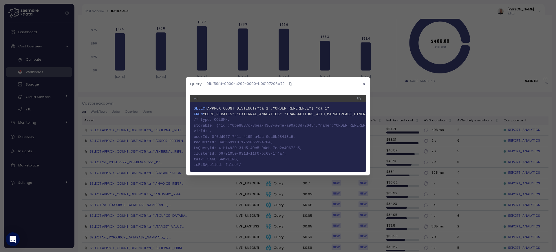
click at [363, 84] on button "button" at bounding box center [363, 84] width 7 height 7
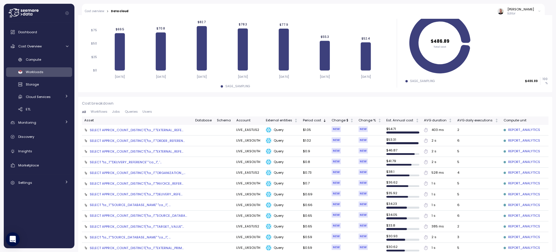
click at [159, 142] on div "SELECT APPROX_COUNT_DISTINCT("ta_1"."ORDER_REFEREN..." at bounding box center [137, 141] width 95 height 5
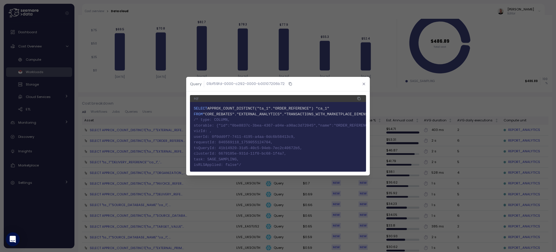
click at [365, 83] on icon "button" at bounding box center [364, 84] width 4 height 4
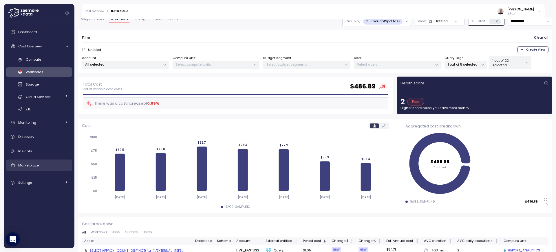
scroll to position [0, 0]
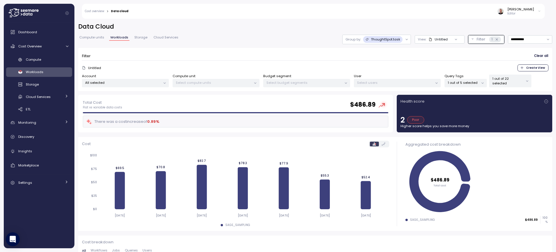
click at [403, 40] on div at bounding box center [407, 39] width 8 height 9
click at [395, 41] on div "ThoughtSpot.task" at bounding box center [383, 39] width 40 height 7
click at [379, 52] on p "Account" at bounding box center [377, 52] width 14 height 5
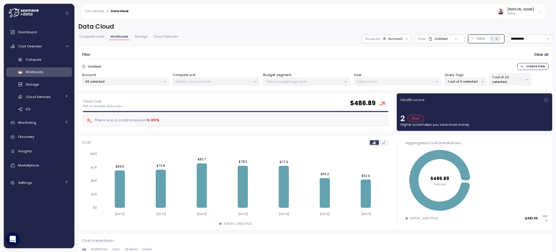
click at [396, 39] on div "Account" at bounding box center [395, 38] width 14 height 5
click at [389, 60] on div "Tags" at bounding box center [381, 61] width 26 height 7
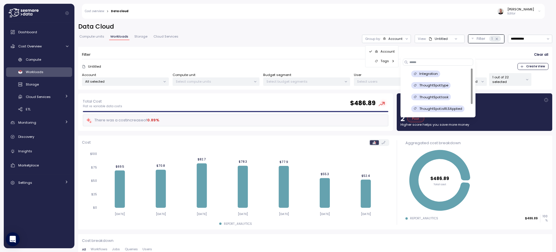
click at [440, 96] on p "ThoughtSpot.task" at bounding box center [433, 97] width 29 height 5
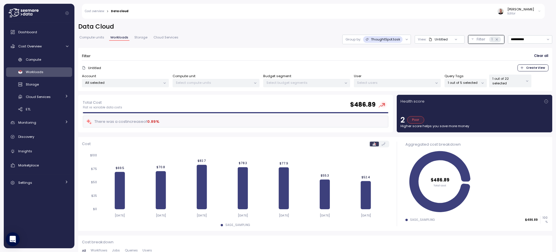
click at [384, 42] on p "ThoughtSpot.task" at bounding box center [385, 39] width 29 height 5
click at [380, 52] on p "Account" at bounding box center [377, 52] width 14 height 5
